Goal: Obtain resource: Obtain resource

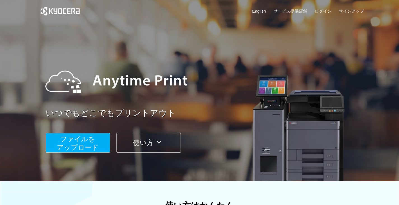
scroll to position [1, 0]
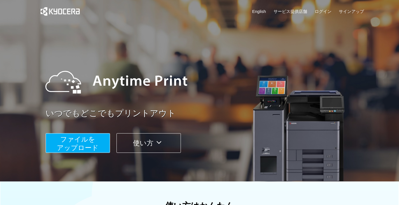
click at [87, 140] on span "ファイルを ​​アップロード" at bounding box center [78, 143] width 42 height 16
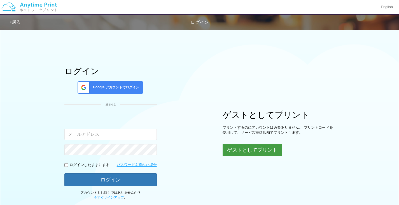
click at [256, 150] on button "ゲストとしてプリント" at bounding box center [252, 150] width 59 height 12
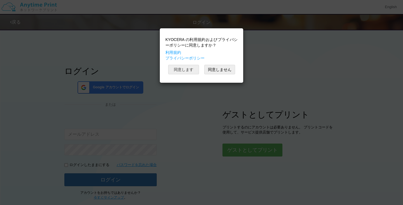
click at [186, 69] on button "同意します" at bounding box center [183, 70] width 31 height 10
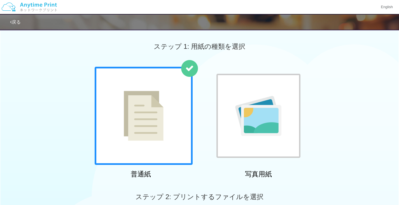
click at [169, 113] on div at bounding box center [144, 116] width 98 height 98
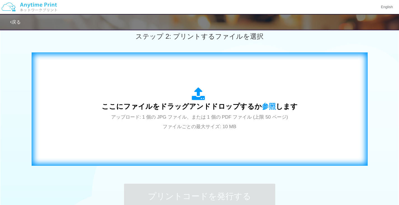
scroll to position [160, 0]
click at [269, 106] on span "参照" at bounding box center [269, 106] width 14 height 8
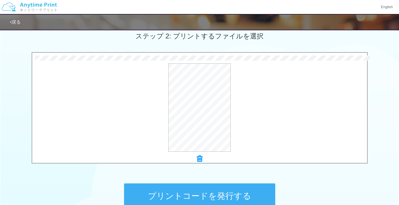
click at [193, 194] on button "プリントコードを発行する" at bounding box center [199, 195] width 151 height 25
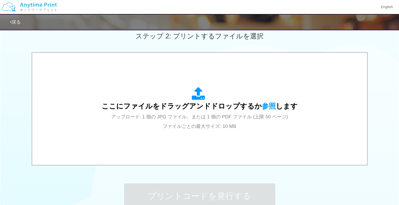
scroll to position [0, 0]
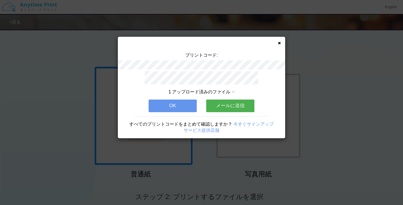
click at [181, 104] on button "OK" at bounding box center [173, 105] width 48 height 12
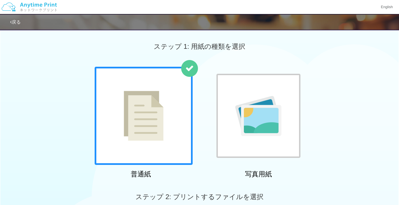
click at [167, 117] on div at bounding box center [144, 116] width 98 height 98
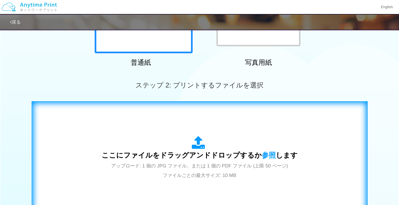
scroll to position [112, 0]
click at [271, 153] on span "参照" at bounding box center [269, 155] width 14 height 8
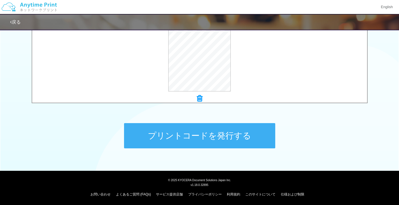
scroll to position [221, 0]
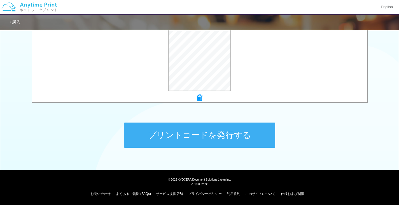
click at [188, 134] on button "プリントコードを発行する" at bounding box center [199, 134] width 151 height 25
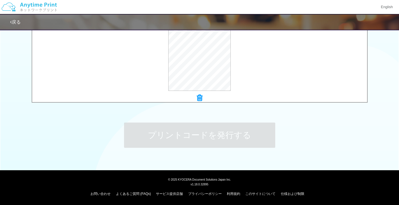
scroll to position [0, 0]
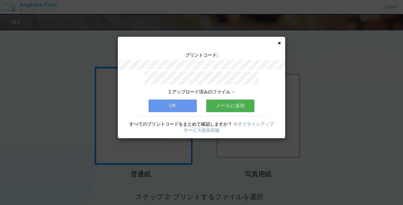
click at [160, 104] on button "OK" at bounding box center [173, 105] width 48 height 12
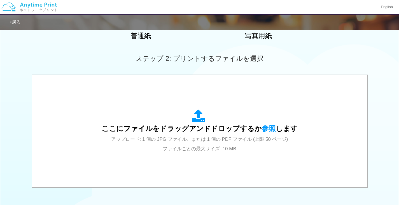
scroll to position [138, 0]
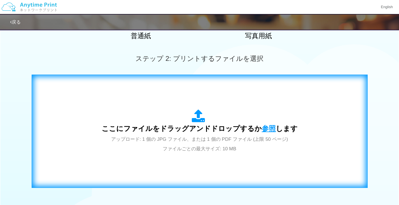
click at [267, 125] on span "参照" at bounding box center [269, 128] width 14 height 8
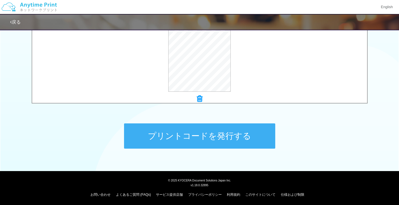
scroll to position [221, 0]
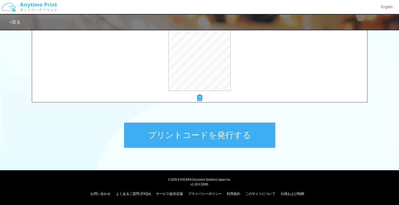
click at [177, 134] on button "プリントコードを発行する" at bounding box center [199, 134] width 151 height 25
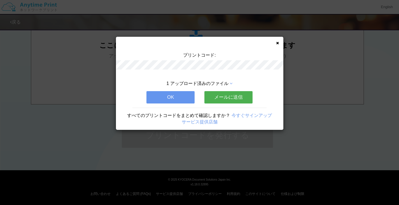
scroll to position [0, 0]
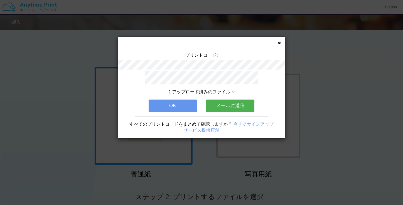
click at [161, 107] on button "OK" at bounding box center [173, 105] width 48 height 12
